Goal: Information Seeking & Learning: Learn about a topic

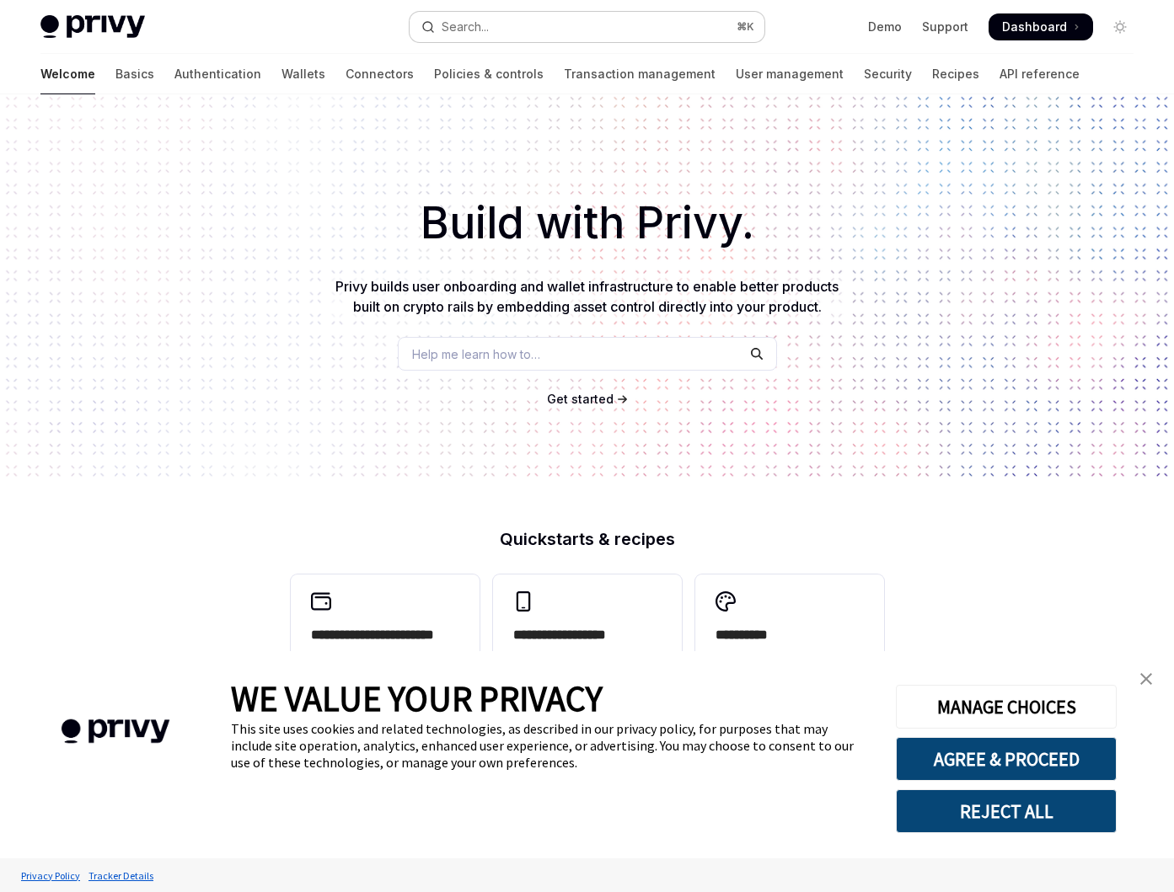
click at [509, 35] on button "Search... ⌘ K" at bounding box center [587, 27] width 356 height 30
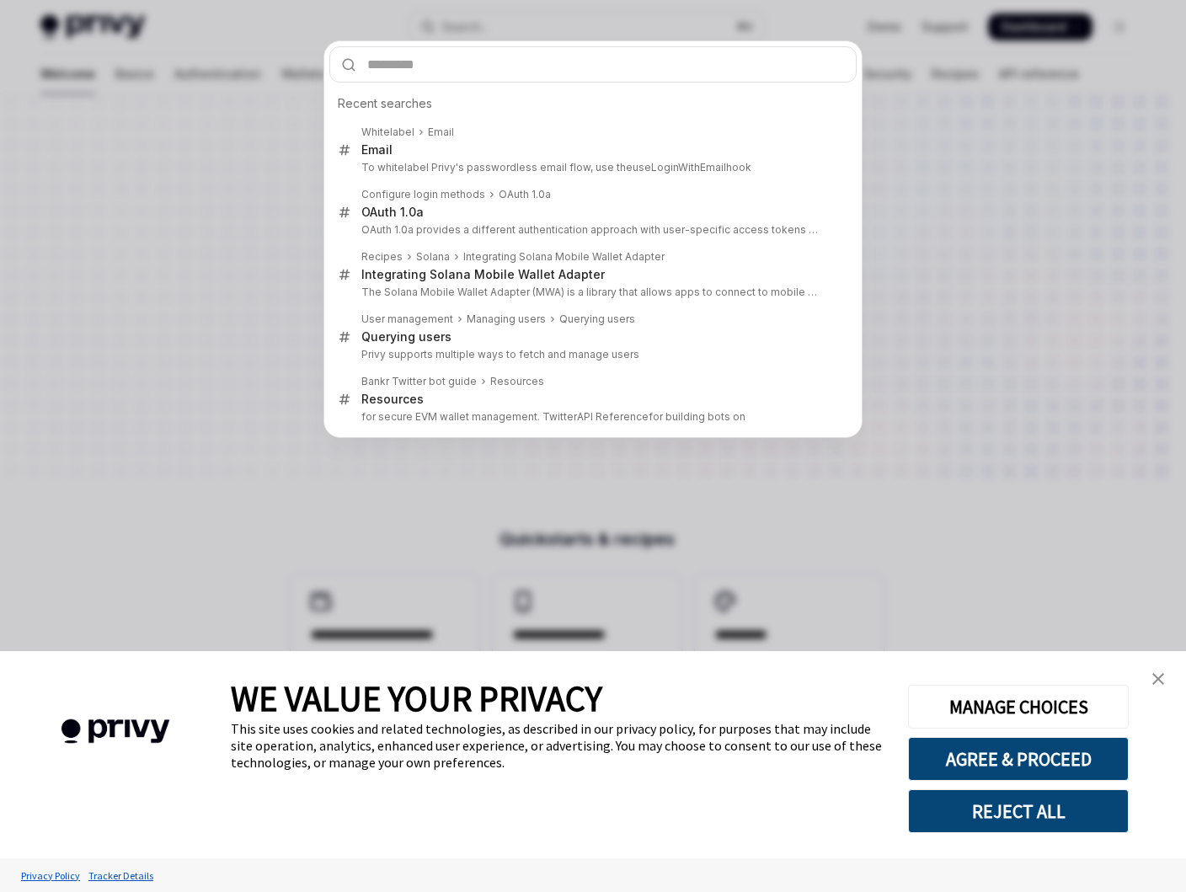
click at [1165, 676] on link "close banner" at bounding box center [1159, 679] width 34 height 34
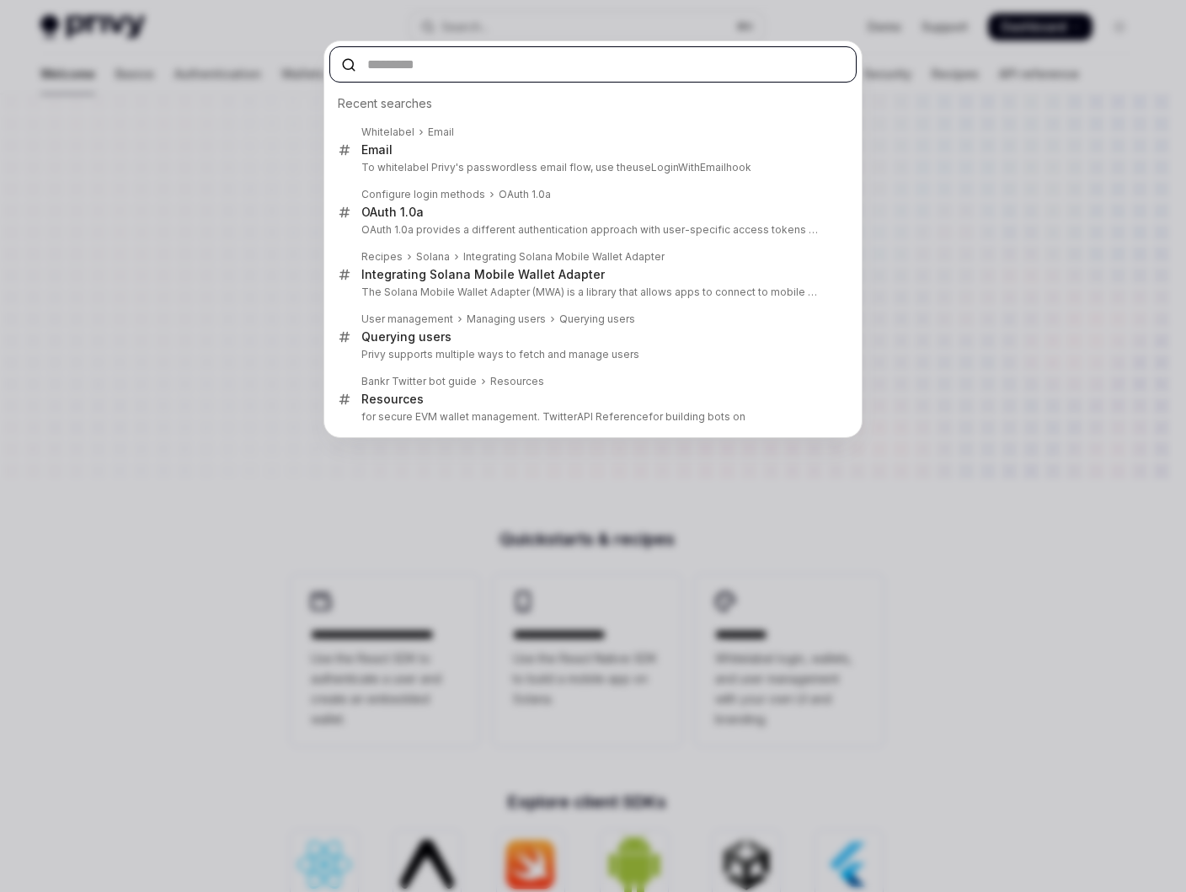
click at [541, 74] on input "text" at bounding box center [592, 64] width 527 height 36
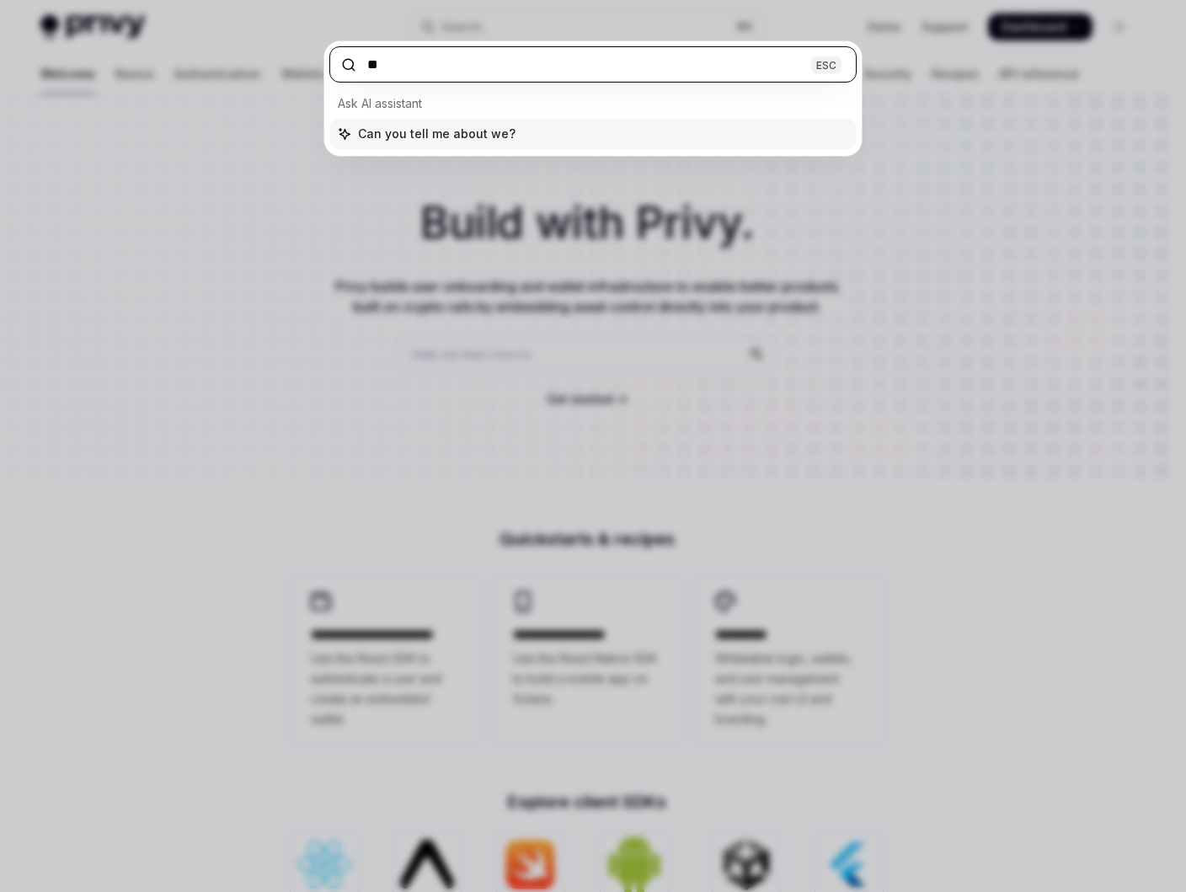
type input "*"
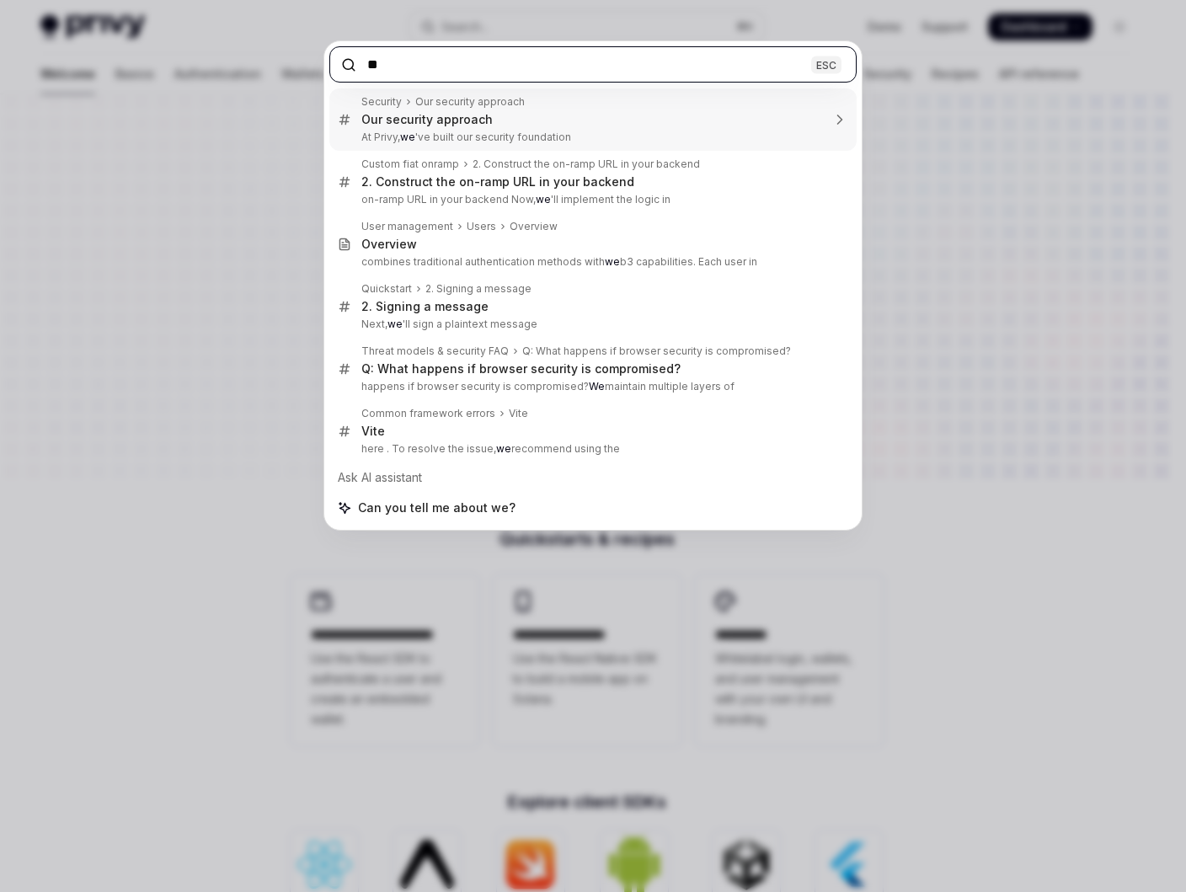
type input "*"
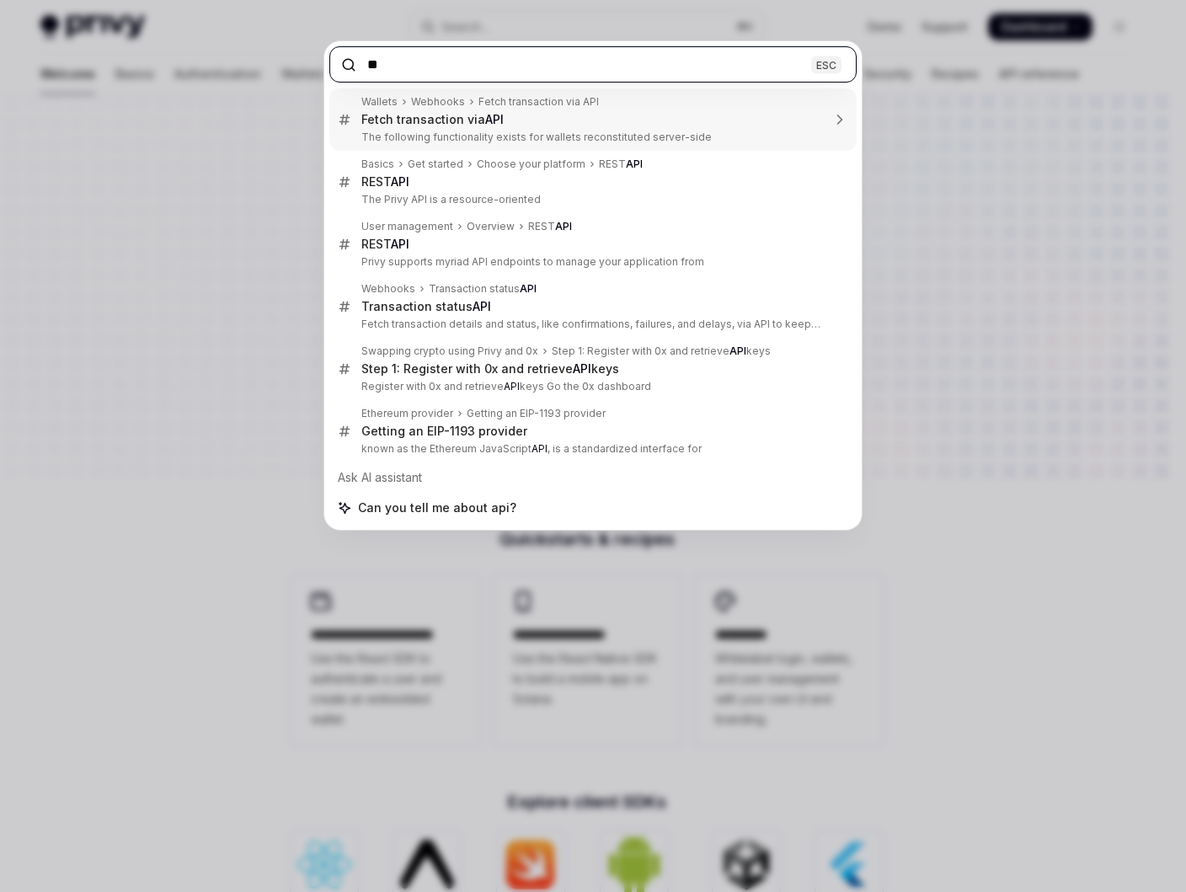
type input "*"
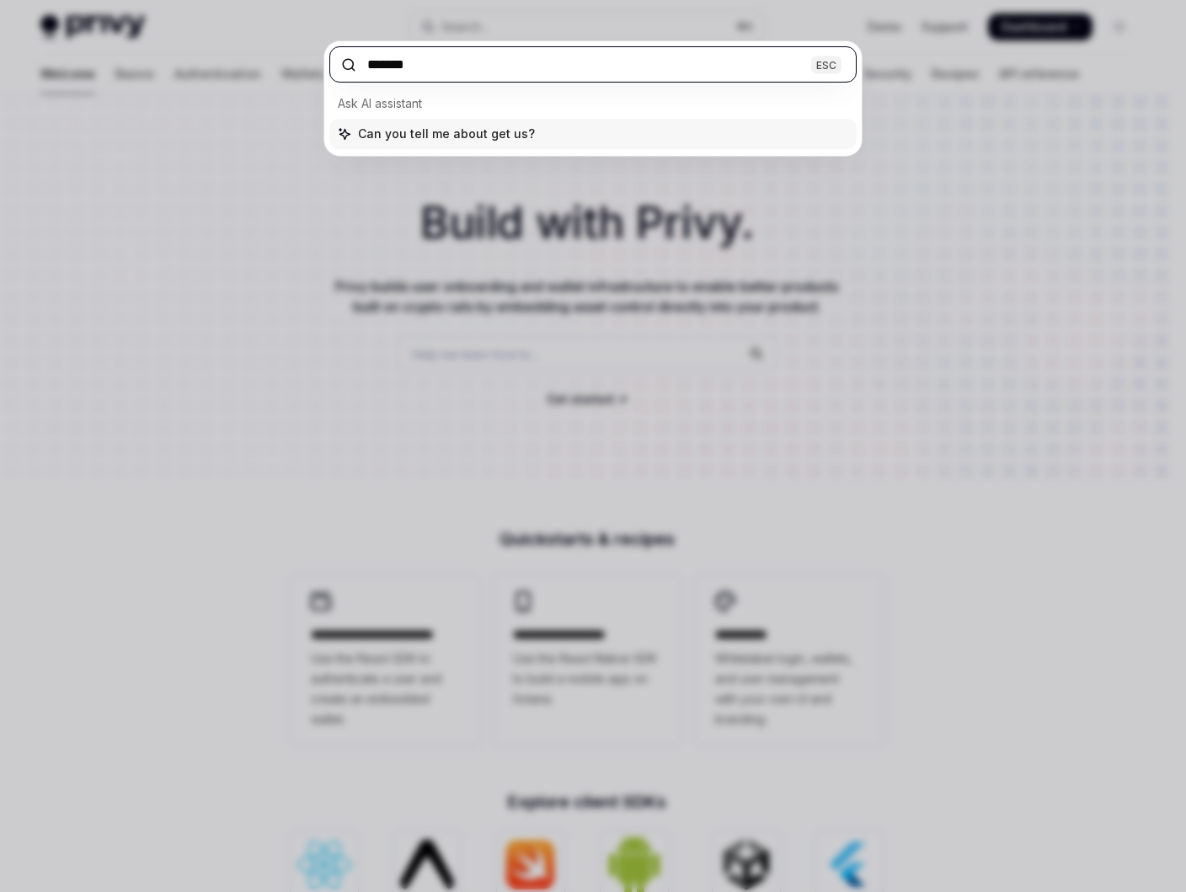
type input "********"
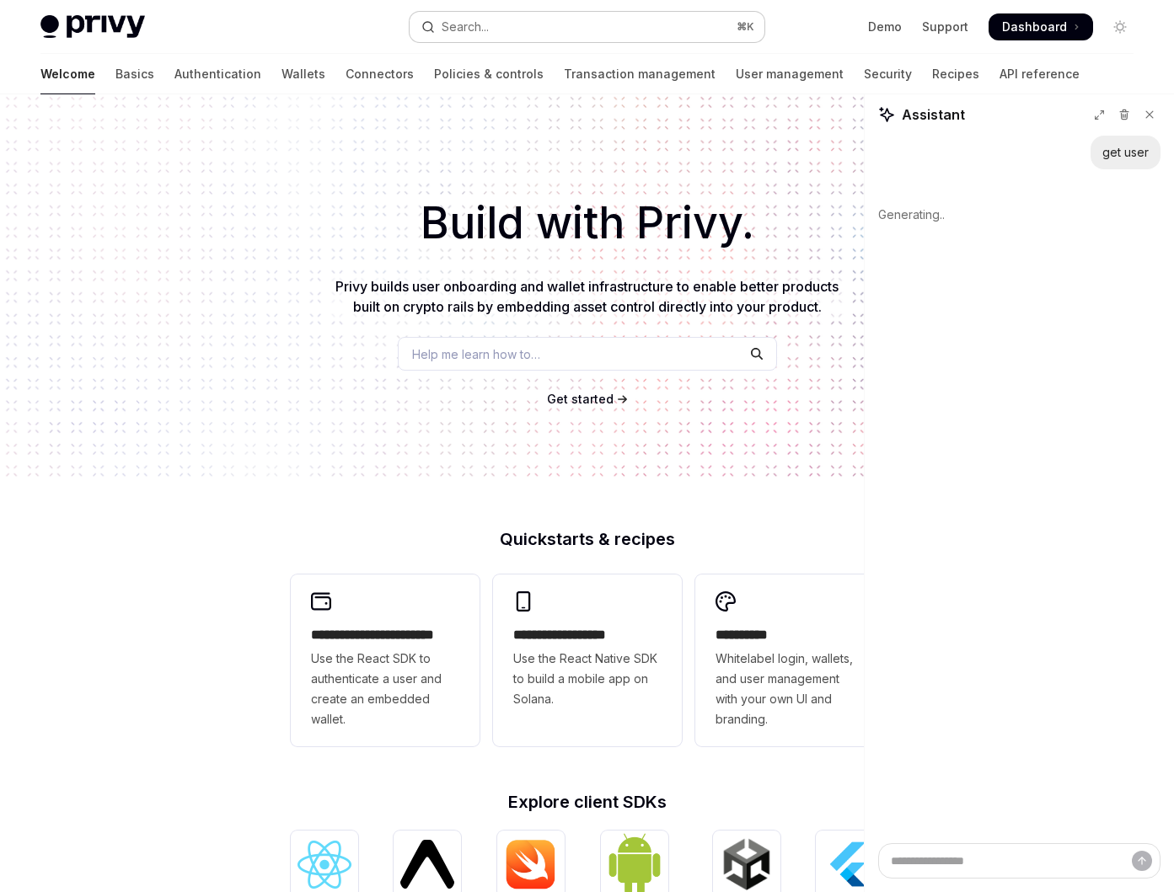
click at [483, 25] on div "Search..." at bounding box center [464, 27] width 47 height 20
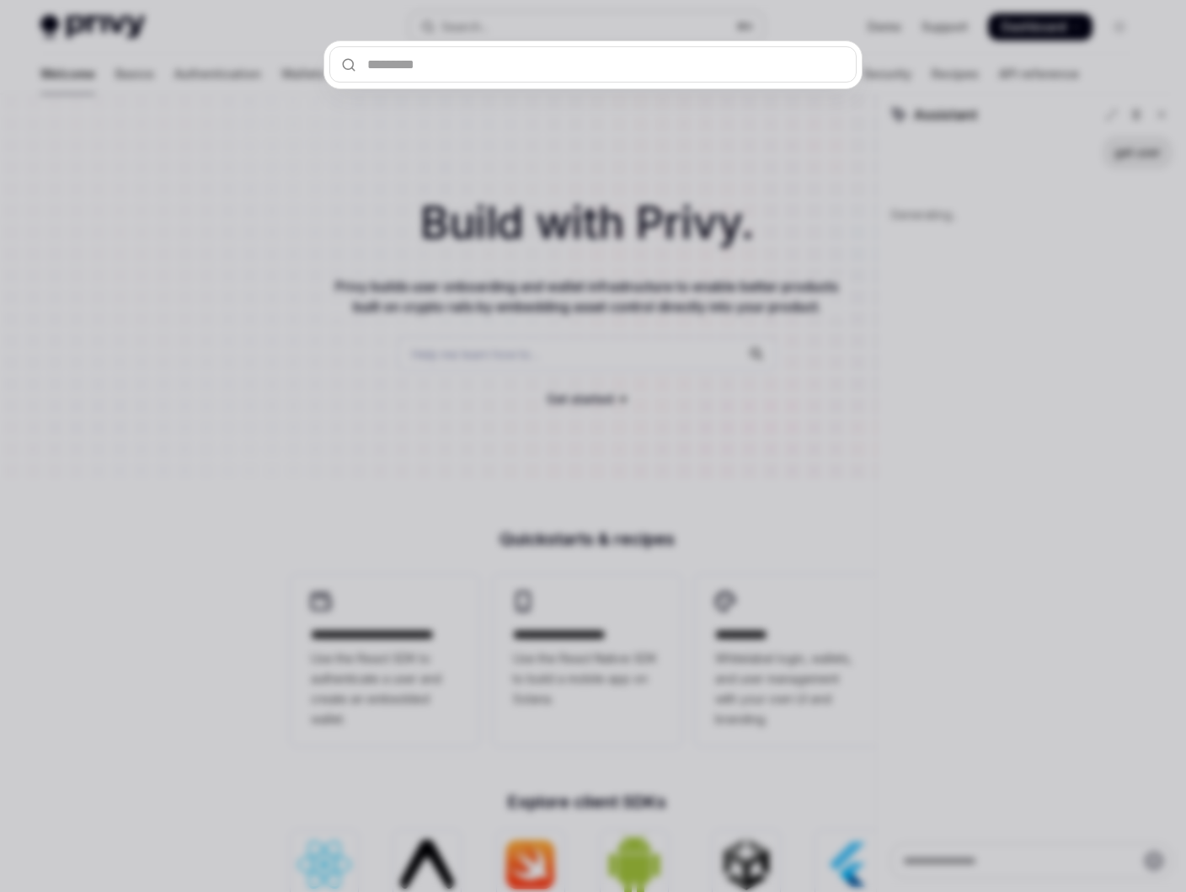
type textarea "*"
type input "*"
type textarea "*"
type input "**"
type textarea "*"
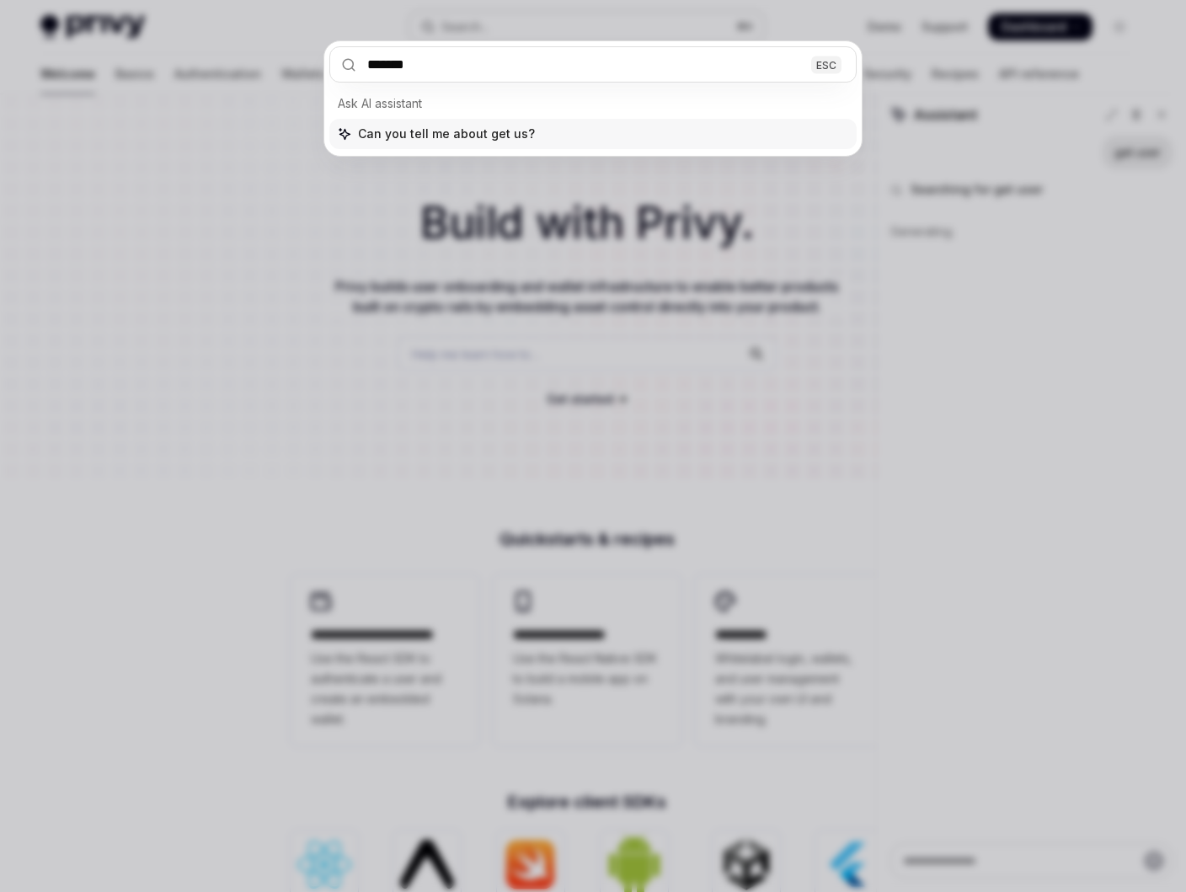
type input "********"
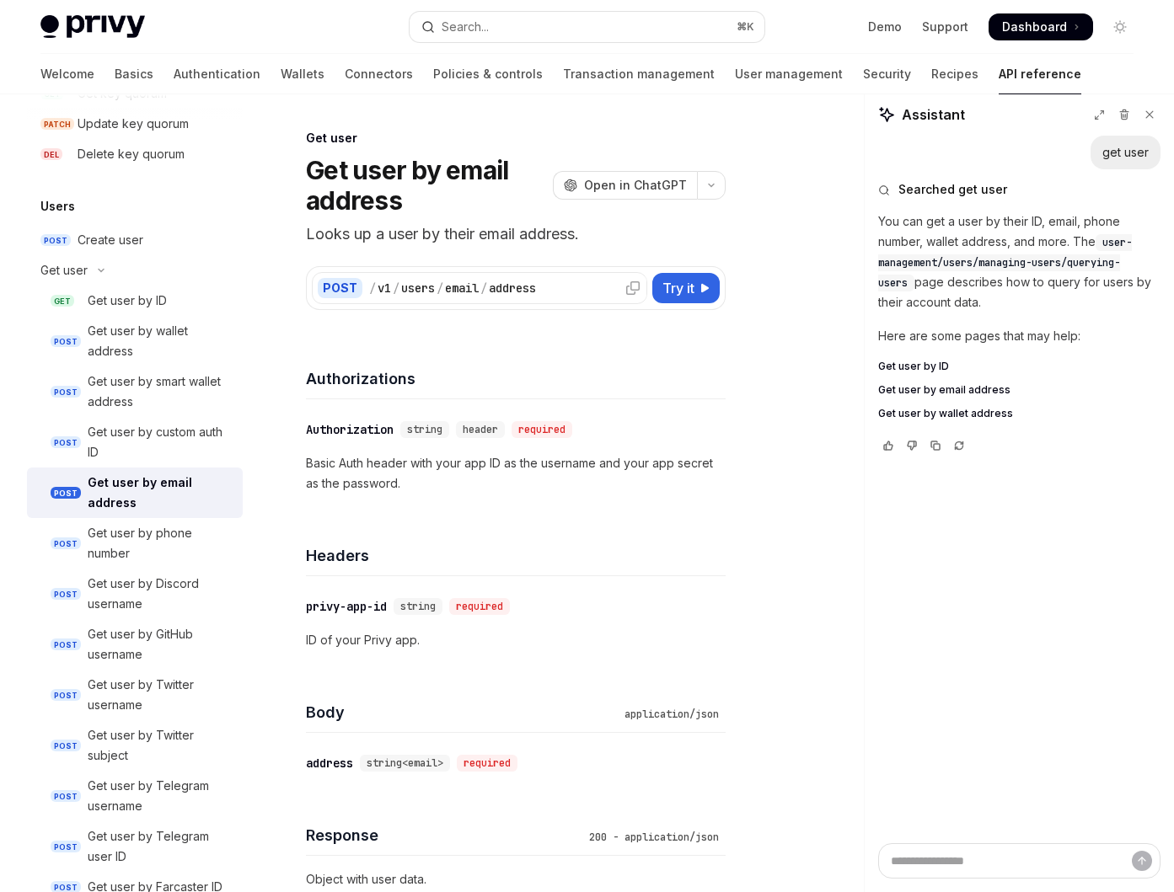
click at [629, 285] on icon at bounding box center [632, 287] width 13 height 13
type textarea "*"
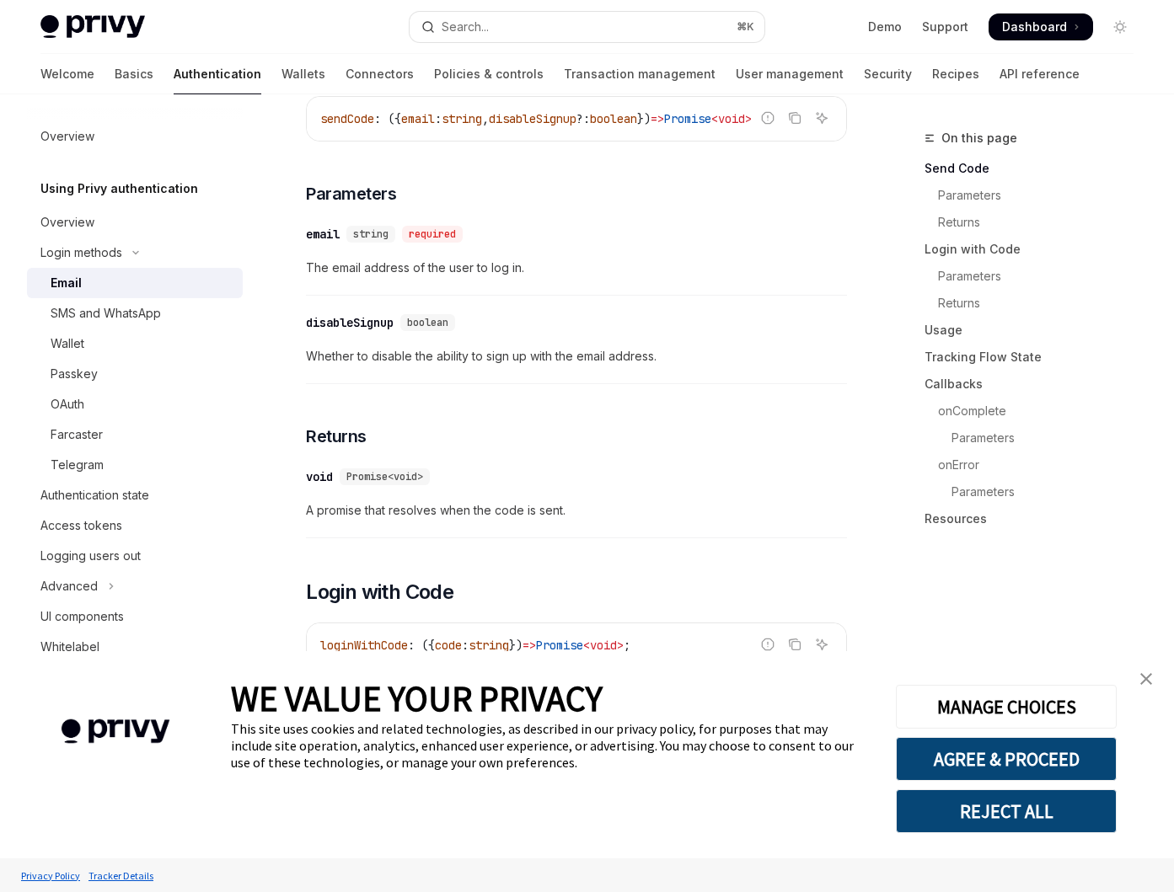
scroll to position [878, 0]
